Goal: Transaction & Acquisition: Purchase product/service

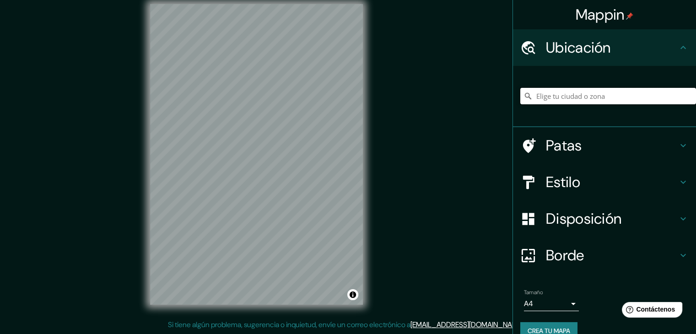
click at [641, 93] on input "Elige tu ciudad o zona" at bounding box center [608, 96] width 176 height 16
click at [523, 95] on icon at bounding box center [527, 95] width 9 height 9
click at [601, 94] on input "Lebu, Región del Biobío, Chile" at bounding box center [608, 96] width 176 height 16
drag, startPoint x: 633, startPoint y: 96, endPoint x: 454, endPoint y: 103, distance: 179.0
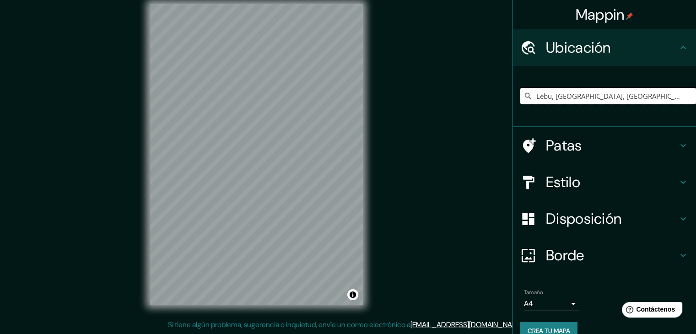
click at [454, 103] on div "Mappin Ubicación Lebu, Región del Biobío, Chile Patas Estilo Disposición Borde …" at bounding box center [348, 161] width 696 height 344
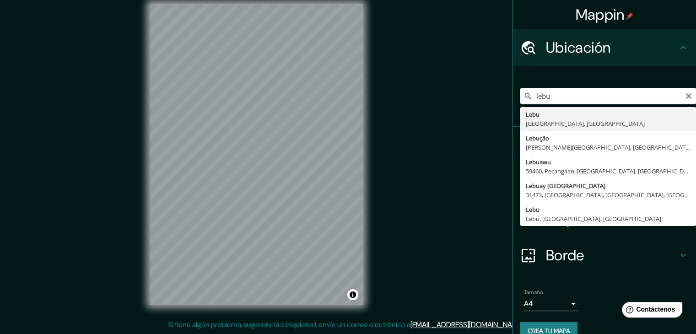
type input "Lebu, Región del Biobío, Chile"
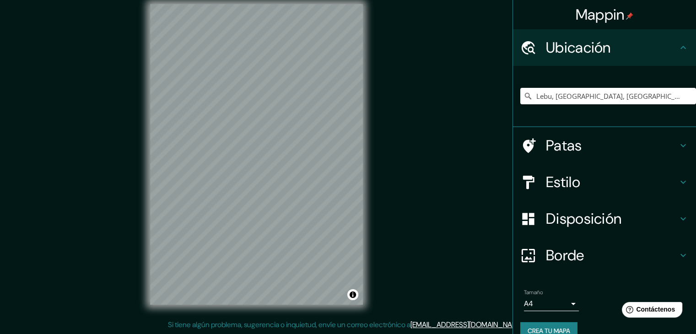
drag, startPoint x: 667, startPoint y: 257, endPoint x: 665, endPoint y: 253, distance: 5.1
click at [667, 257] on h4 "Borde" at bounding box center [612, 255] width 132 height 18
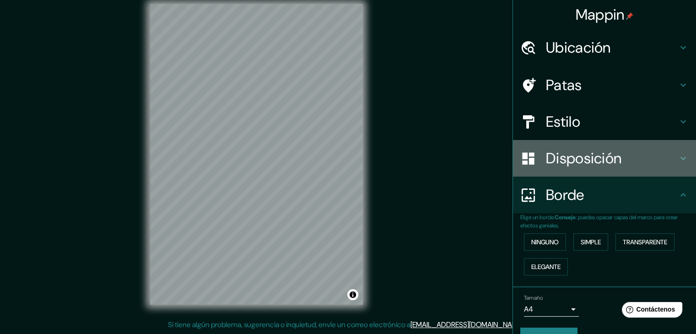
click at [633, 161] on h4 "Disposición" at bounding box center [612, 158] width 132 height 18
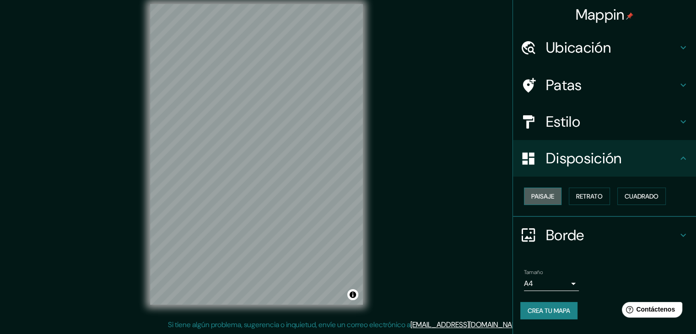
click at [550, 197] on font "Paisaje" at bounding box center [542, 196] width 23 height 8
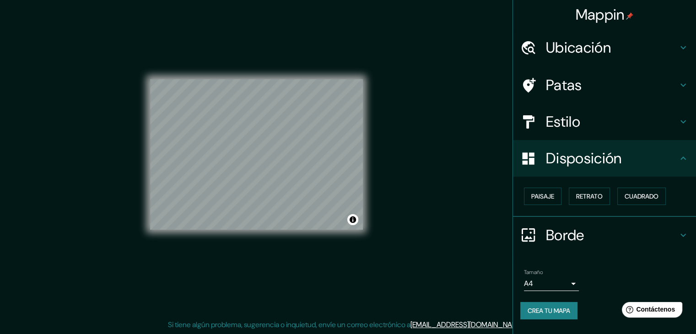
click at [397, 258] on div "Mappin Ubicación Lebu, Región del Biobío, Chile Patas Estilo Disposición Paisaj…" at bounding box center [348, 161] width 696 height 344
click at [446, 151] on div "Mappin Ubicación Lebu, Región del Biobío, Chile Patas Estilo Disposición Paisaj…" at bounding box center [348, 161] width 696 height 344
